Goal: Task Accomplishment & Management: Manage account settings

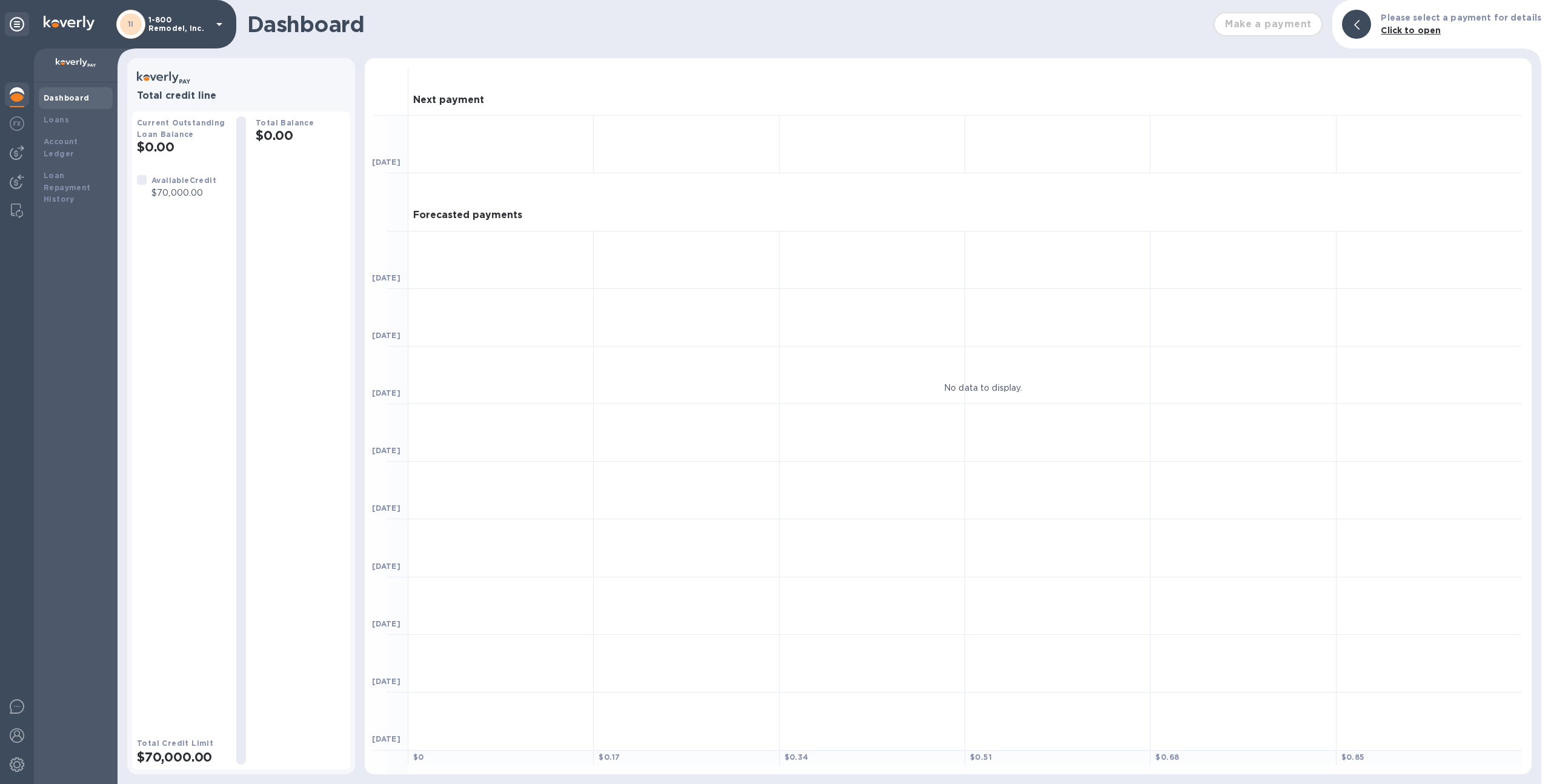
click at [189, 3] on div "1I 1-800 Remodel, Inc." at bounding box center [118, 24] width 236 height 48
click at [189, 22] on p "1-800 Remodel, Inc." at bounding box center [179, 24] width 61 height 17
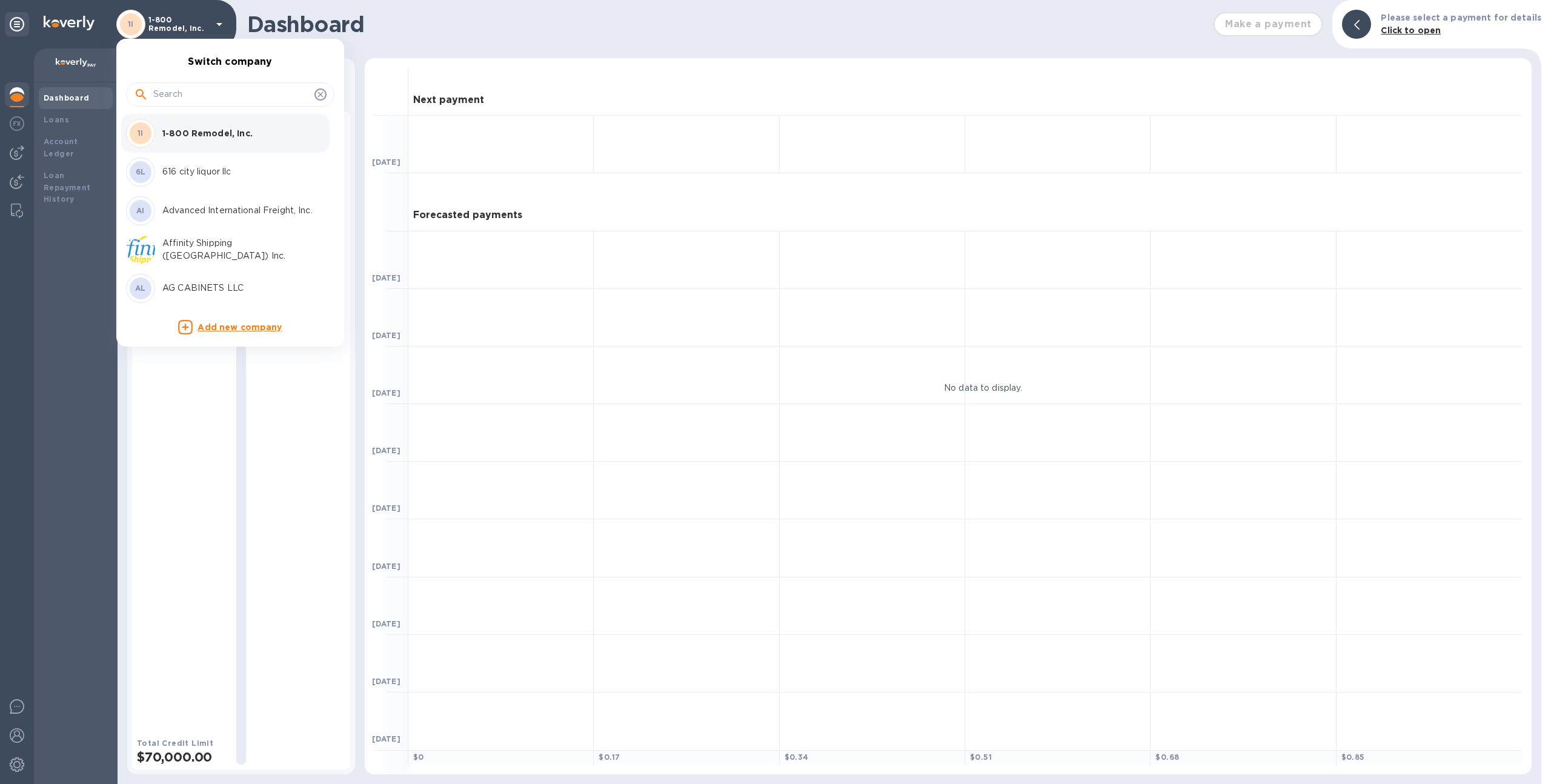
click at [183, 96] on input "text" at bounding box center [232, 95] width 156 height 18
type input "union"
click at [201, 171] on p "Union Logistics Inc (LAX)" at bounding box center [239, 171] width 153 height 12
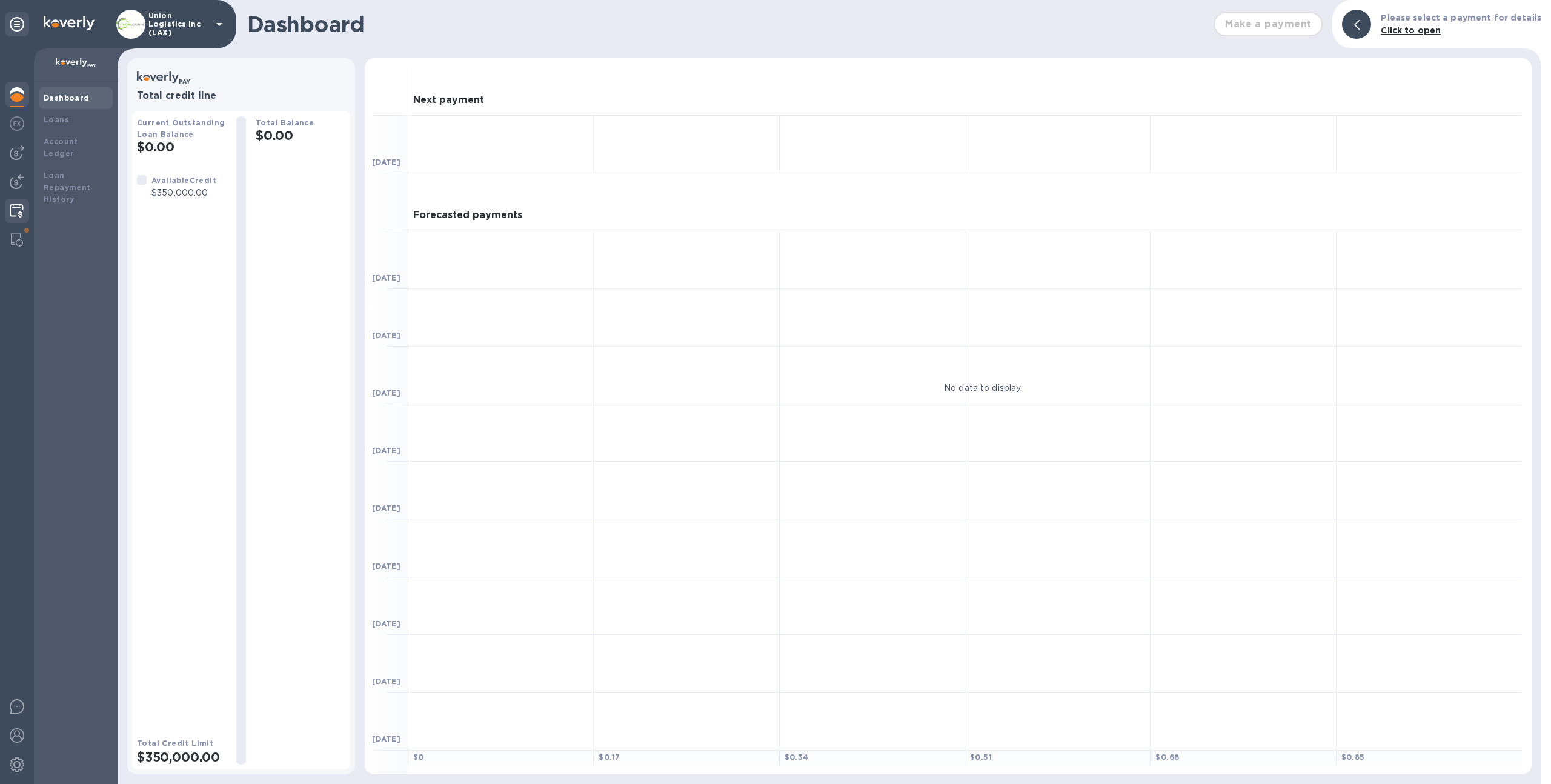
click at [4, 208] on div at bounding box center [17, 416] width 34 height 736
click at [16, 209] on img at bounding box center [17, 210] width 14 height 15
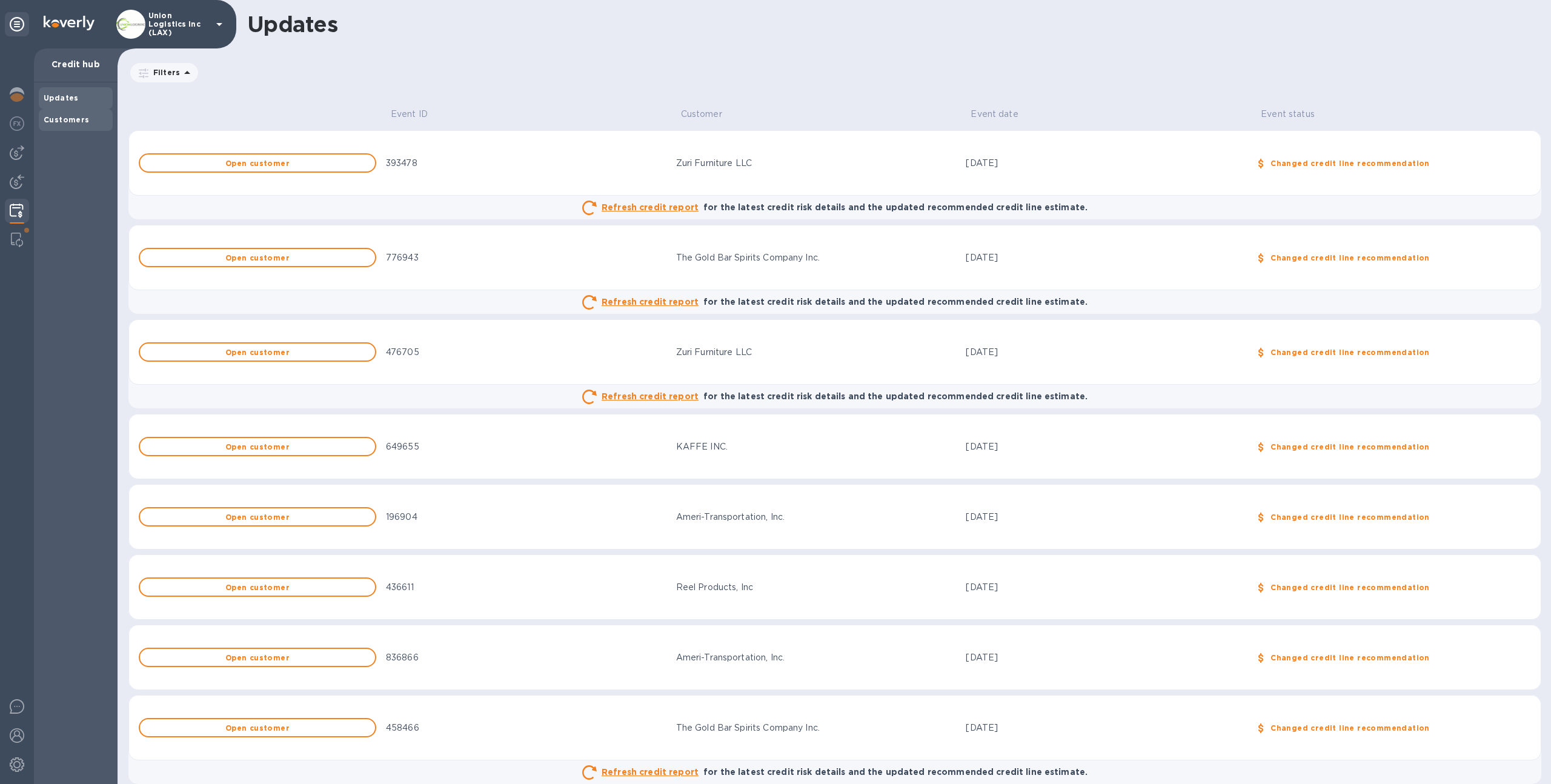
click at [73, 120] on b "Customers" at bounding box center [66, 119] width 46 height 9
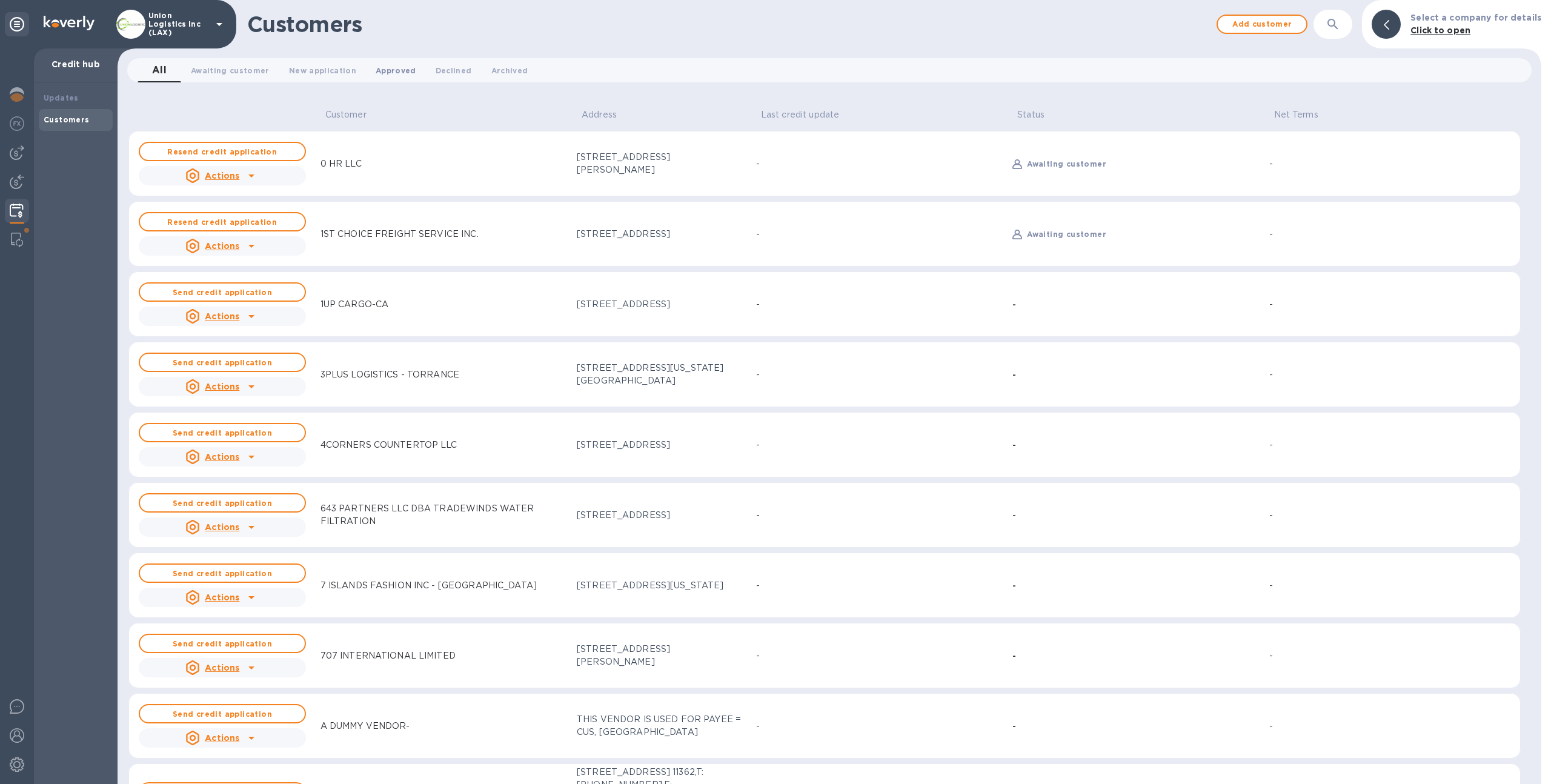
click at [400, 77] on button "Approved 0" at bounding box center [396, 70] width 60 height 24
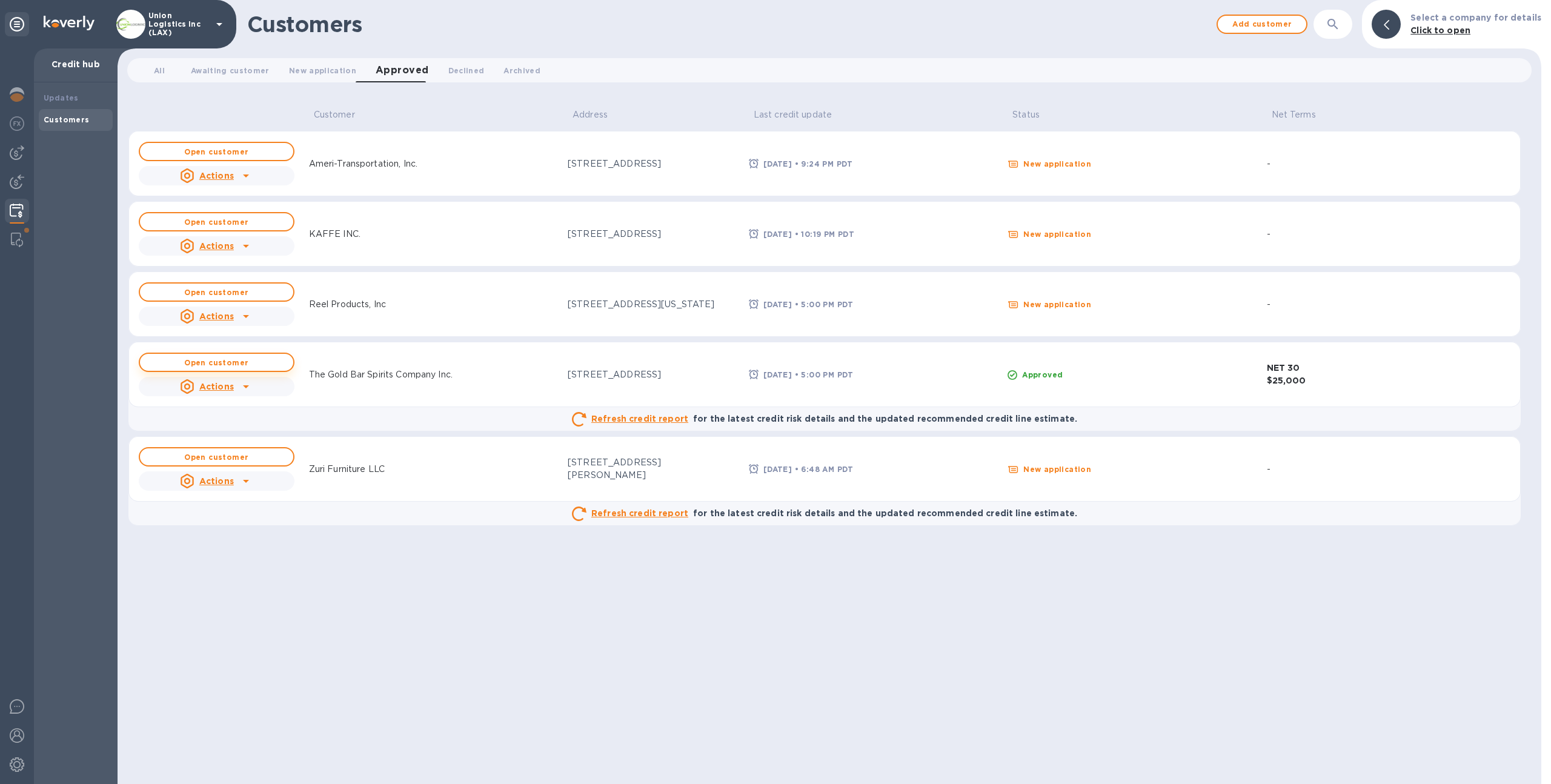
click at [245, 360] on b "Open customer" at bounding box center [216, 362] width 64 height 9
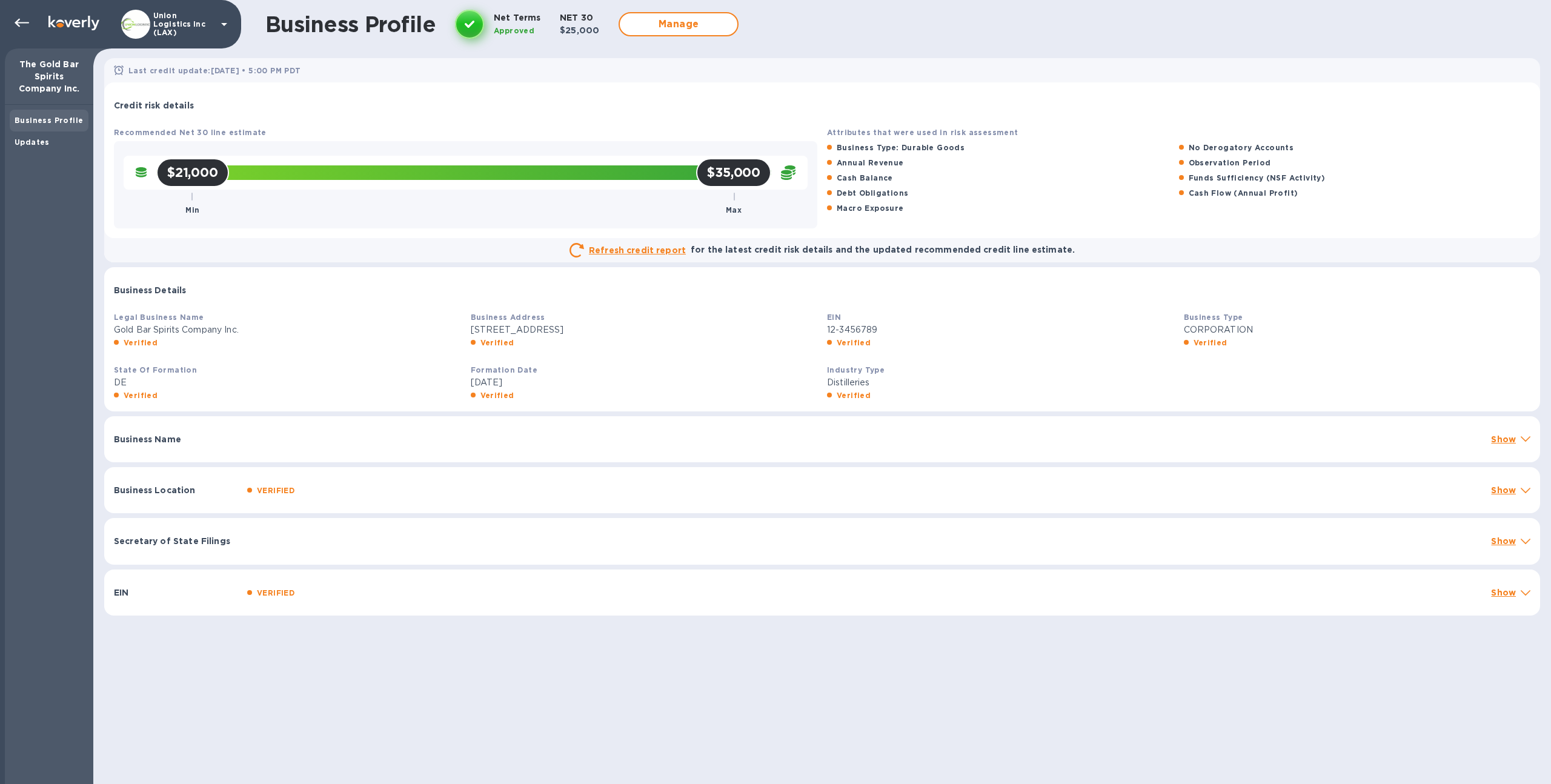
click at [1016, 432] on div "Business Name Show" at bounding box center [822, 439] width 1436 height 46
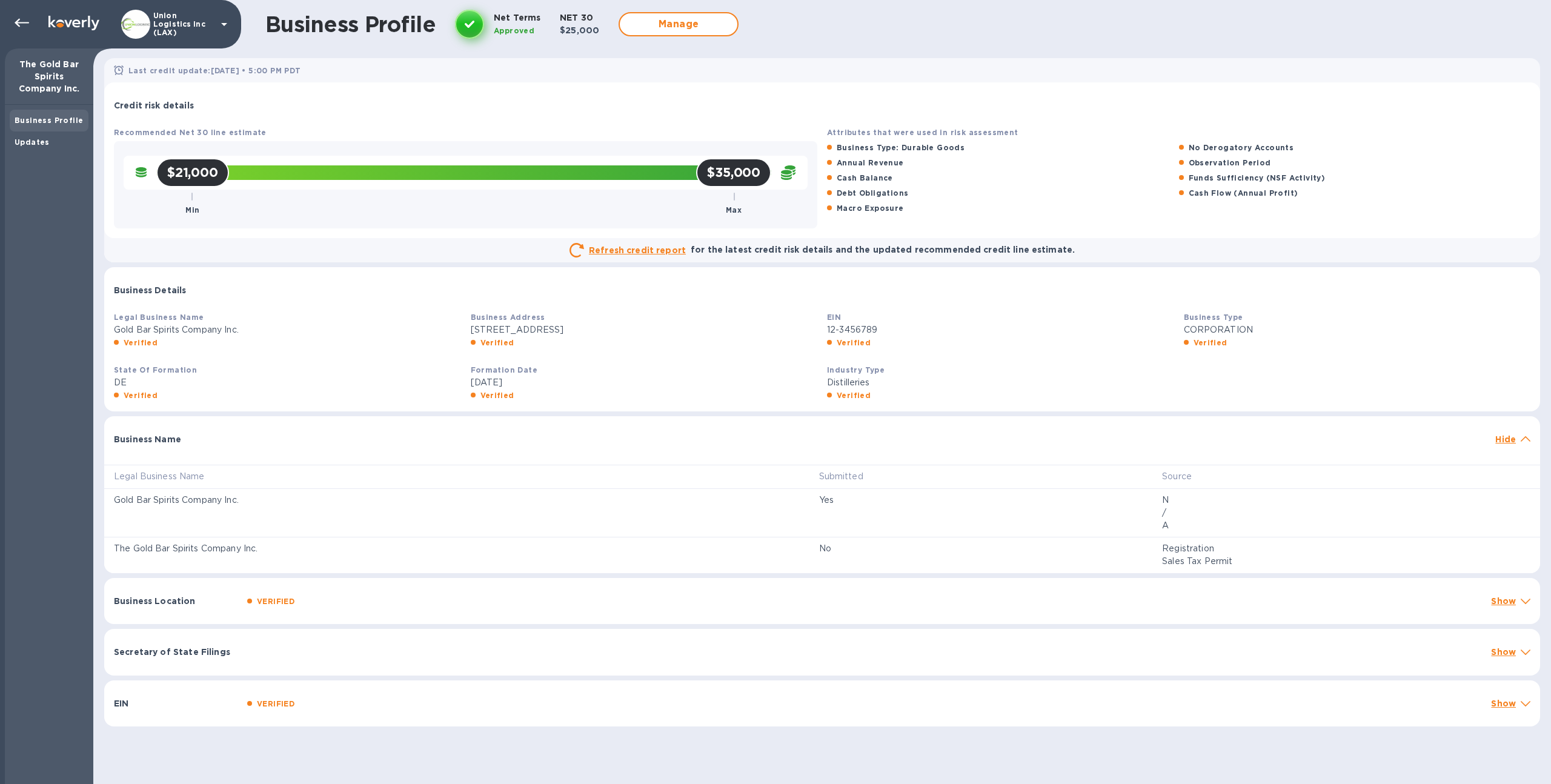
click at [1034, 433] on div at bounding box center [866, 433] width 1248 height 10
